Goal: Find contact information: Obtain details needed to contact an individual or organization

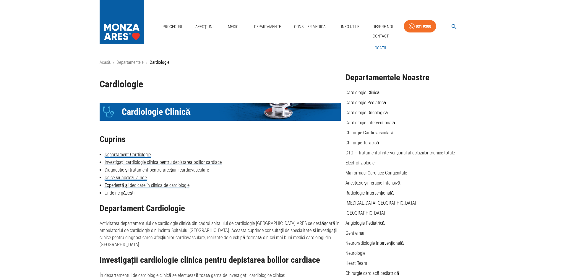
click at [380, 49] on link "Locații" at bounding box center [379, 48] width 16 height 10
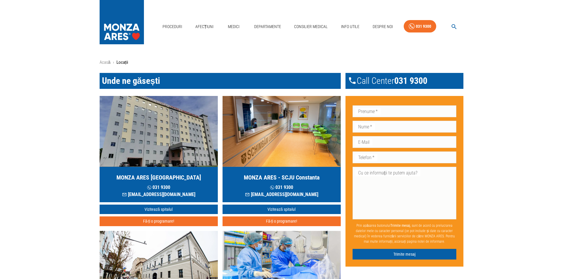
drag, startPoint x: 399, startPoint y: 79, endPoint x: 436, endPoint y: 79, distance: 37.5
click at [436, 79] on div "Call Center [PHONE_NUMBER]" at bounding box center [404, 81] width 118 height 16
click at [351, 46] on div "Proceduri Afecțiuni Medici Departamente Consilier Medical Info Utile Despre Noi…" at bounding box center [281, 25] width 563 height 50
click at [456, 25] on icon "button" at bounding box center [454, 26] width 7 height 7
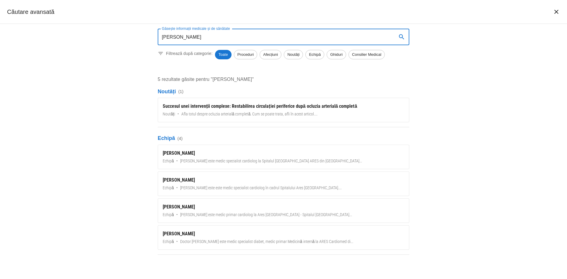
type input "[PERSON_NAME]"
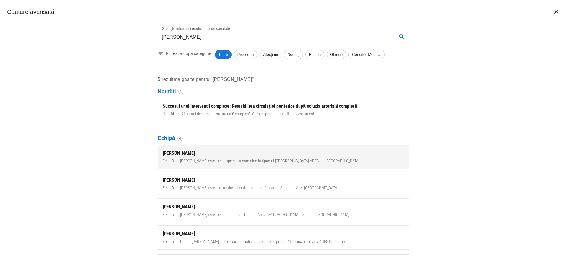
click at [245, 160] on span "[PERSON_NAME] este medic specialist cardiolog la Spitalul [GEOGRAPHIC_DATA] ARE…" at bounding box center [271, 161] width 182 height 6
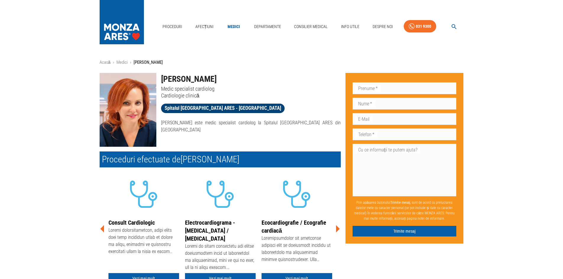
click at [206, 107] on span "Spitalul [GEOGRAPHIC_DATA] ARES - [GEOGRAPHIC_DATA]" at bounding box center [223, 108] width 124 height 7
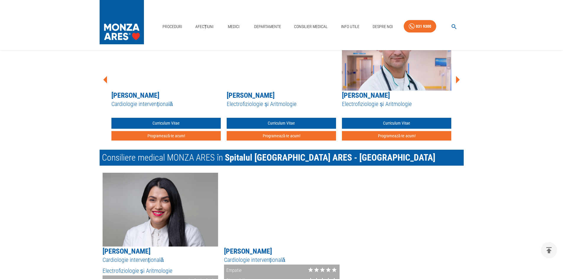
scroll to position [1005, 0]
